Goal: Task Accomplishment & Management: Complete application form

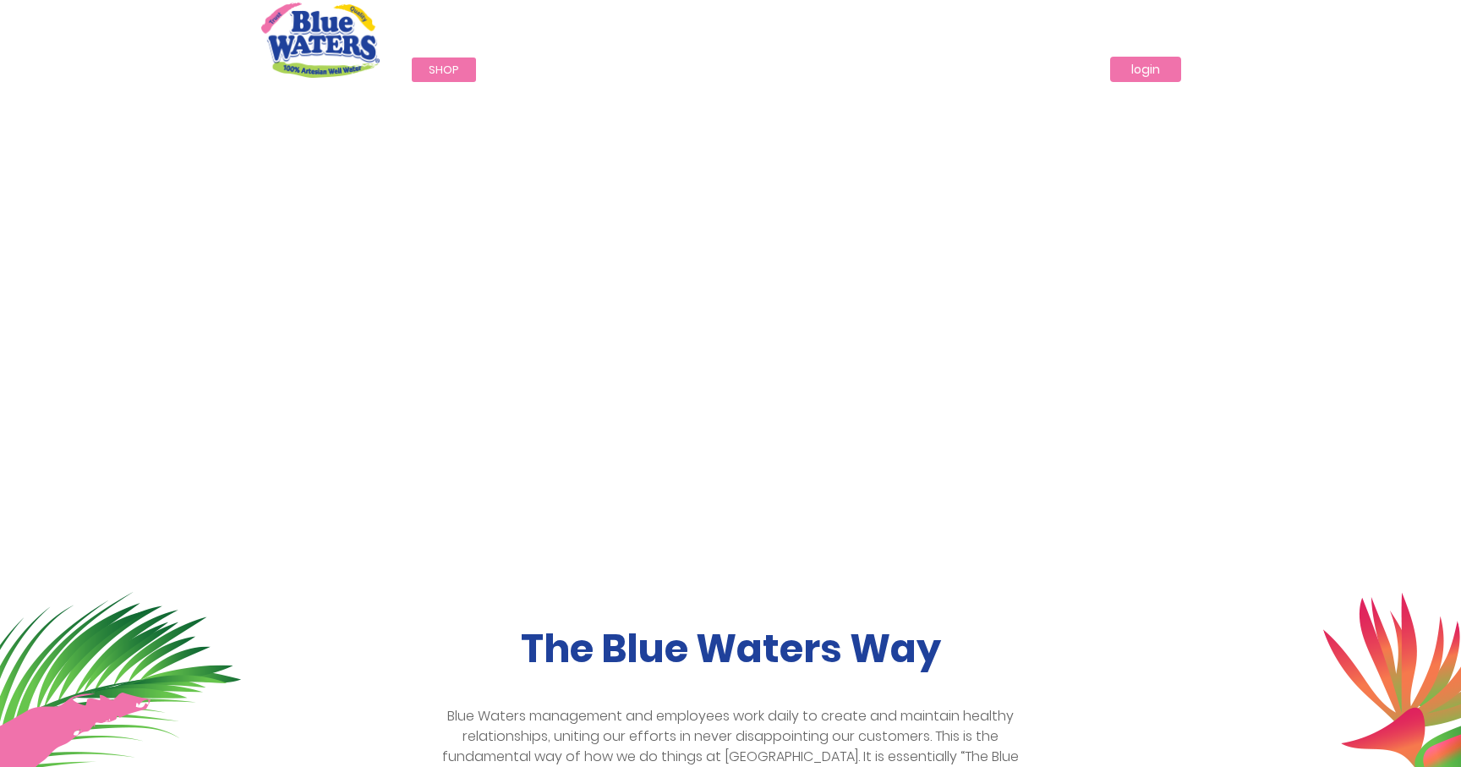
click at [1157, 63] on link "login" at bounding box center [1145, 69] width 71 height 25
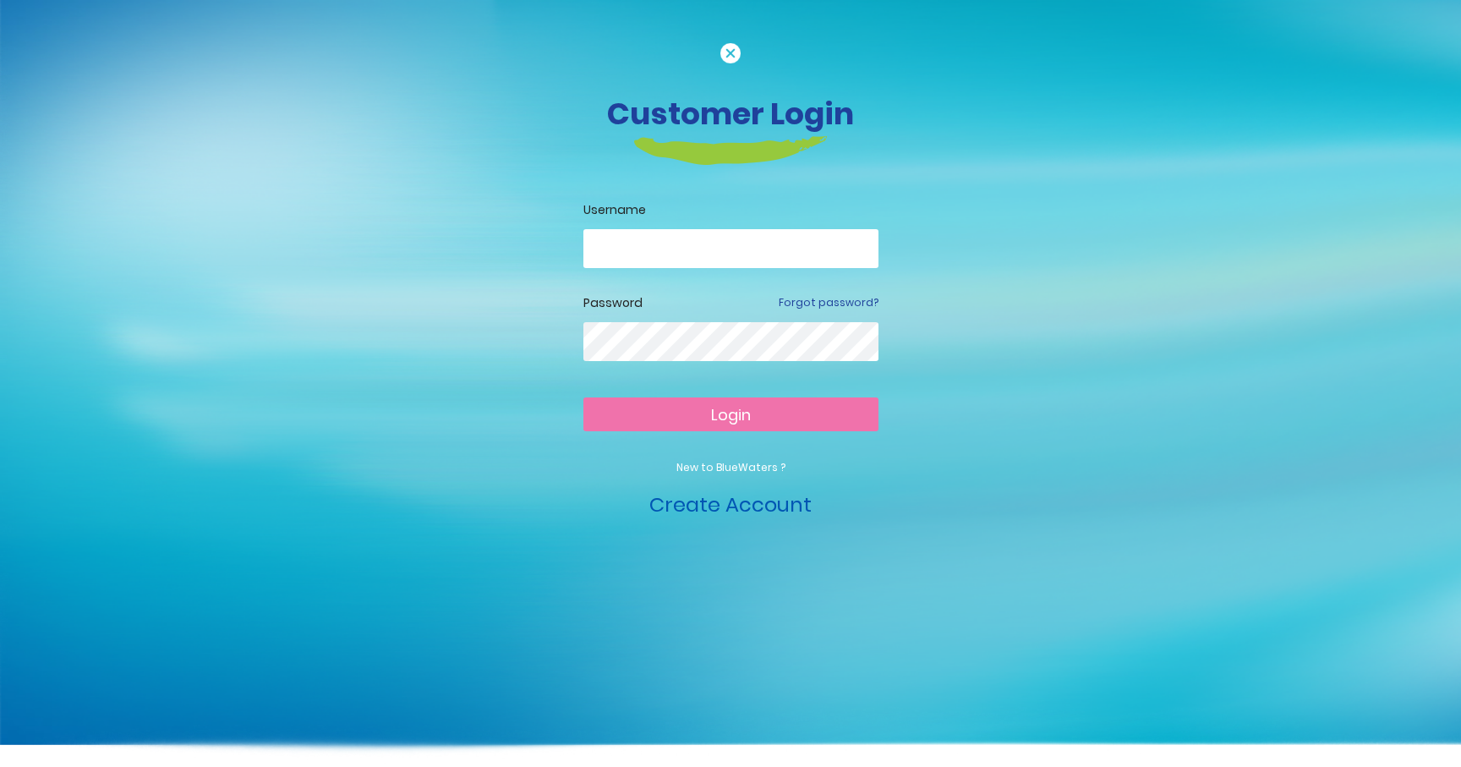
click at [730, 507] on link "Create Account" at bounding box center [730, 504] width 162 height 28
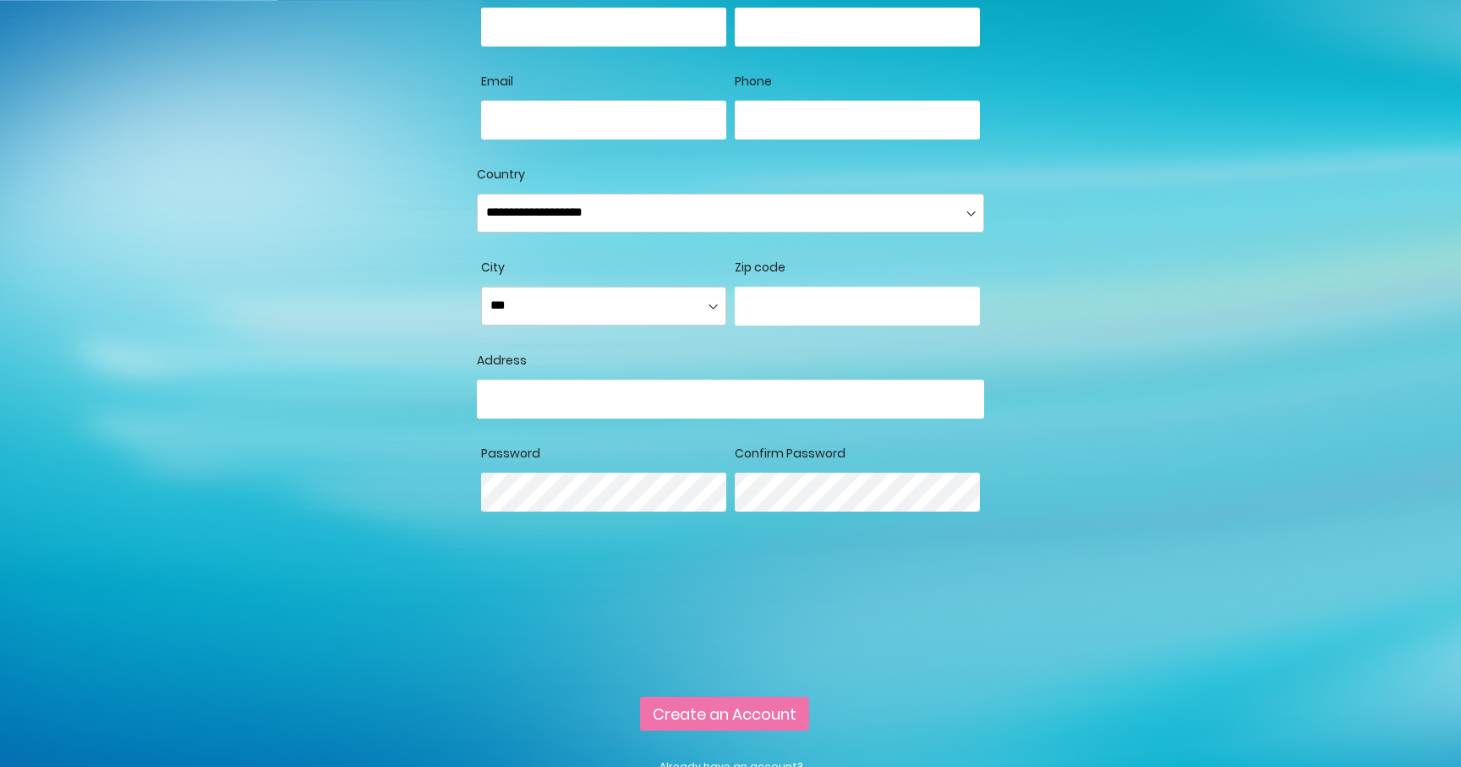
scroll to position [2, 0]
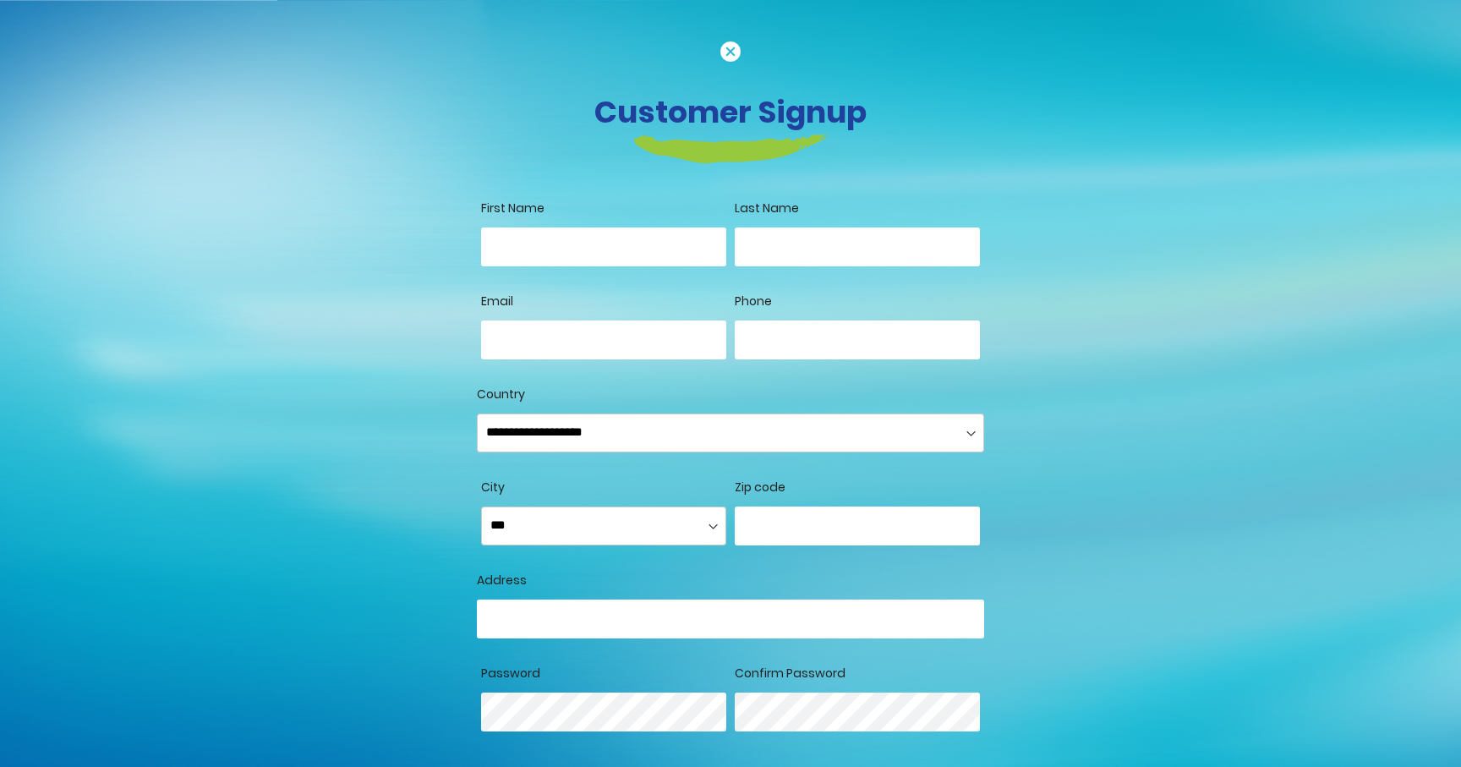
click at [594, 247] on input "First Name" at bounding box center [603, 246] width 245 height 39
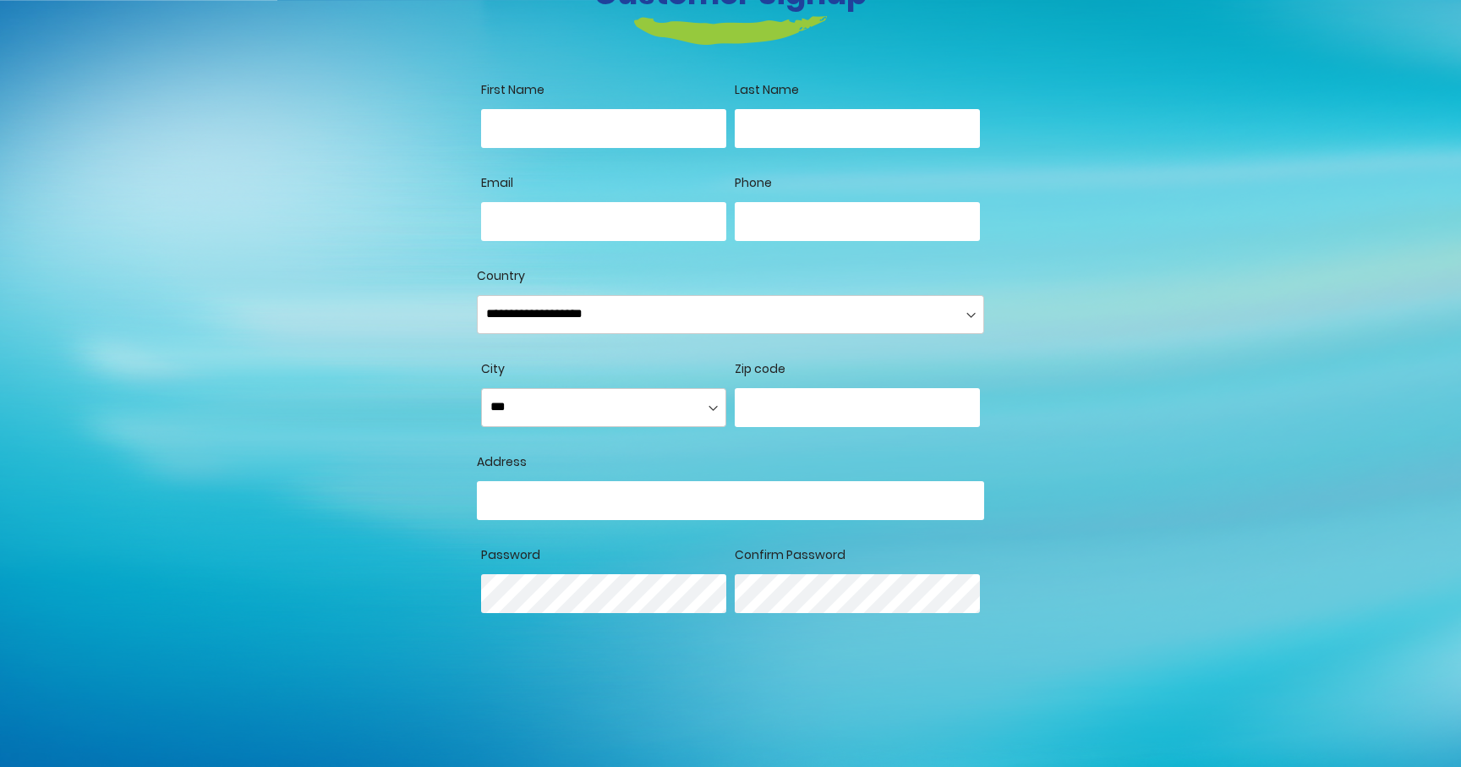
scroll to position [121, 0]
